Goal: Information Seeking & Learning: Learn about a topic

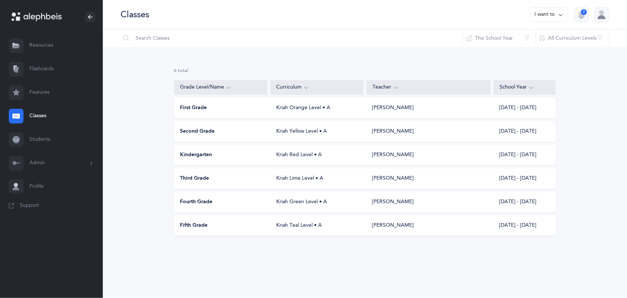
click at [40, 54] on link "Resources" at bounding box center [51, 46] width 103 height 24
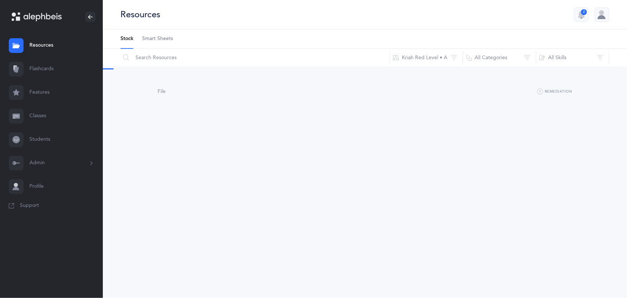
click at [165, 40] on span "Smart Sheets" at bounding box center [157, 38] width 31 height 7
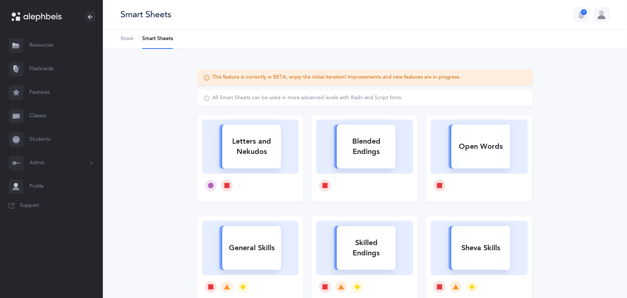
click at [241, 154] on div "Letters and Nekudos" at bounding box center [251, 146] width 59 height 29
select select "27"
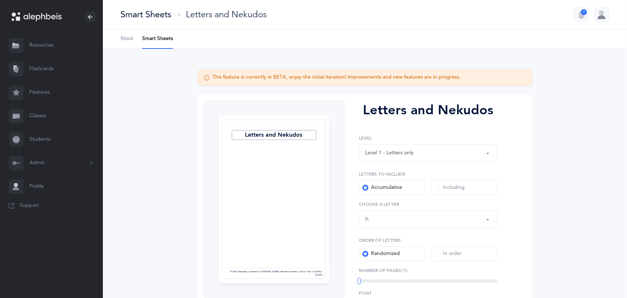
click at [42, 51] on link "Resources" at bounding box center [51, 46] width 103 height 24
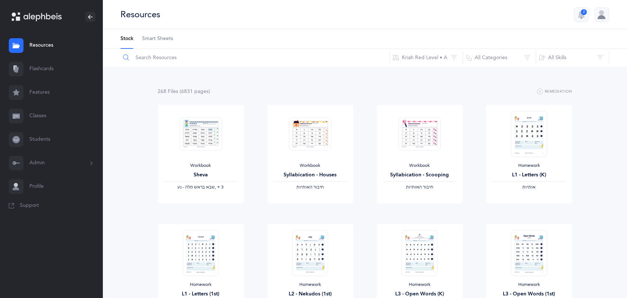
click at [175, 53] on input "text" at bounding box center [255, 58] width 270 height 18
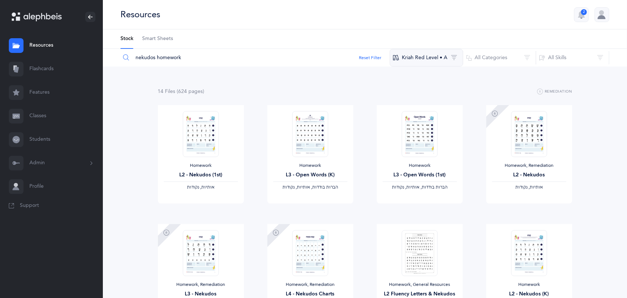
click at [450, 55] on button "Kriah Red Level • A" at bounding box center [426, 58] width 73 height 18
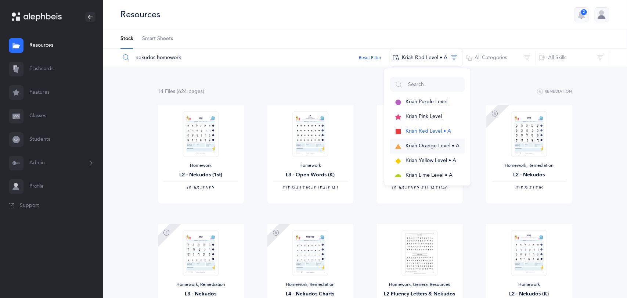
click at [420, 145] on span "Kriah Orange Level • A" at bounding box center [433, 146] width 54 height 6
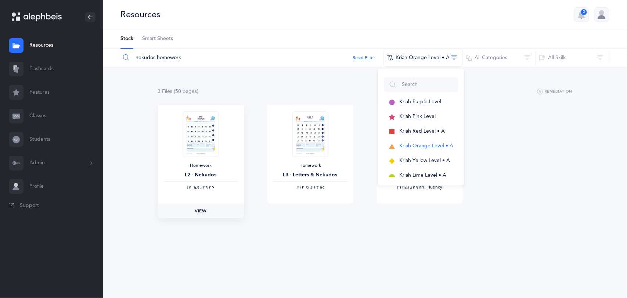
click at [200, 215] on link "View" at bounding box center [201, 211] width 86 height 15
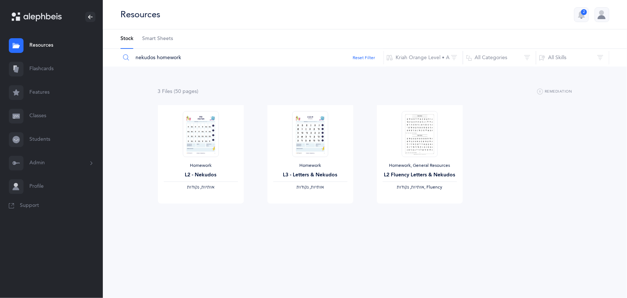
drag, startPoint x: 199, startPoint y: 58, endPoint x: 123, endPoint y: 61, distance: 75.4
click at [123, 61] on div "nekudos homework" at bounding box center [252, 58] width 264 height 18
type input "n"
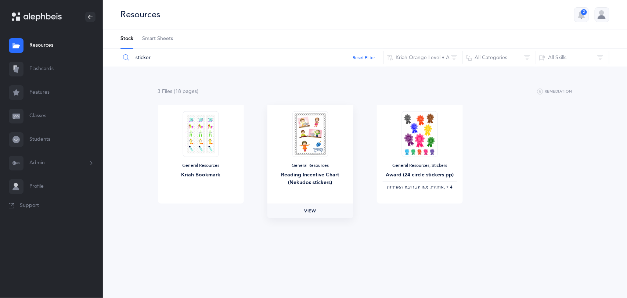
type input "sticker"
click at [315, 208] on span "View" at bounding box center [310, 211] width 12 height 7
